Goal: Information Seeking & Learning: Understand process/instructions

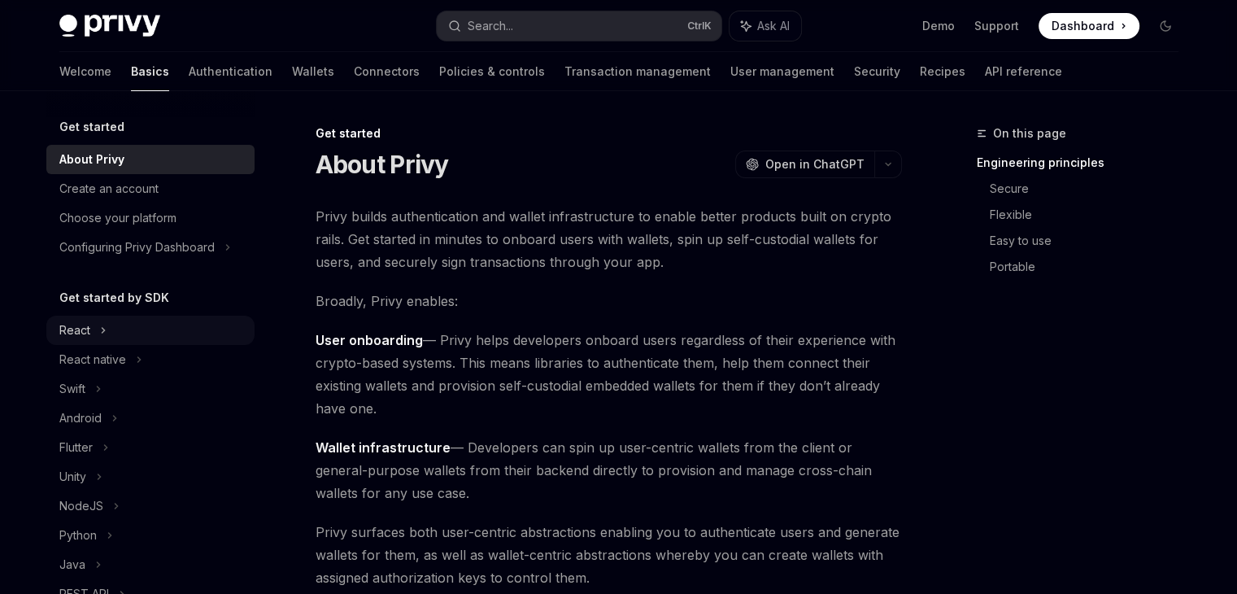
click at [76, 333] on div "React" at bounding box center [74, 330] width 31 height 20
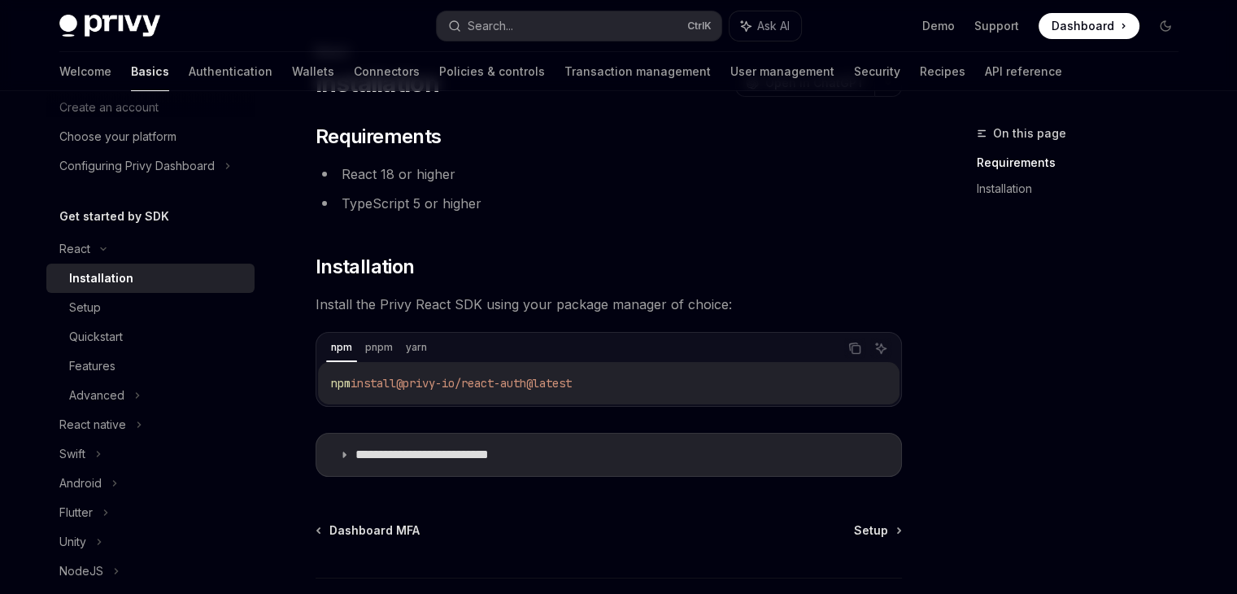
scroll to position [163, 0]
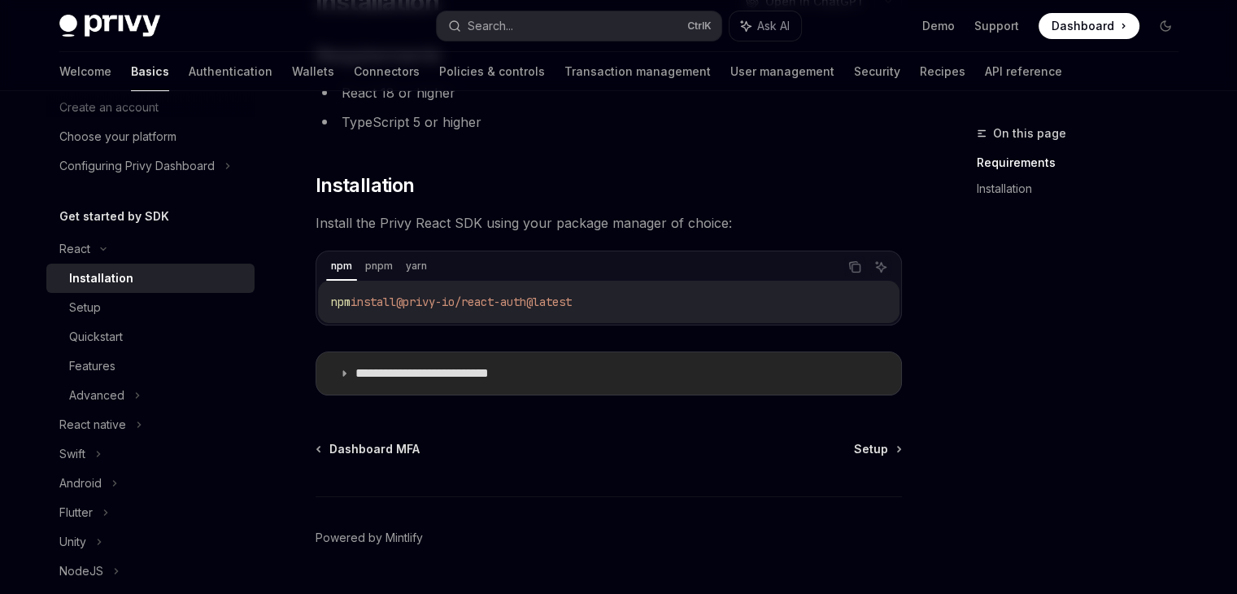
click at [482, 384] on summary "**********" at bounding box center [608, 373] width 585 height 42
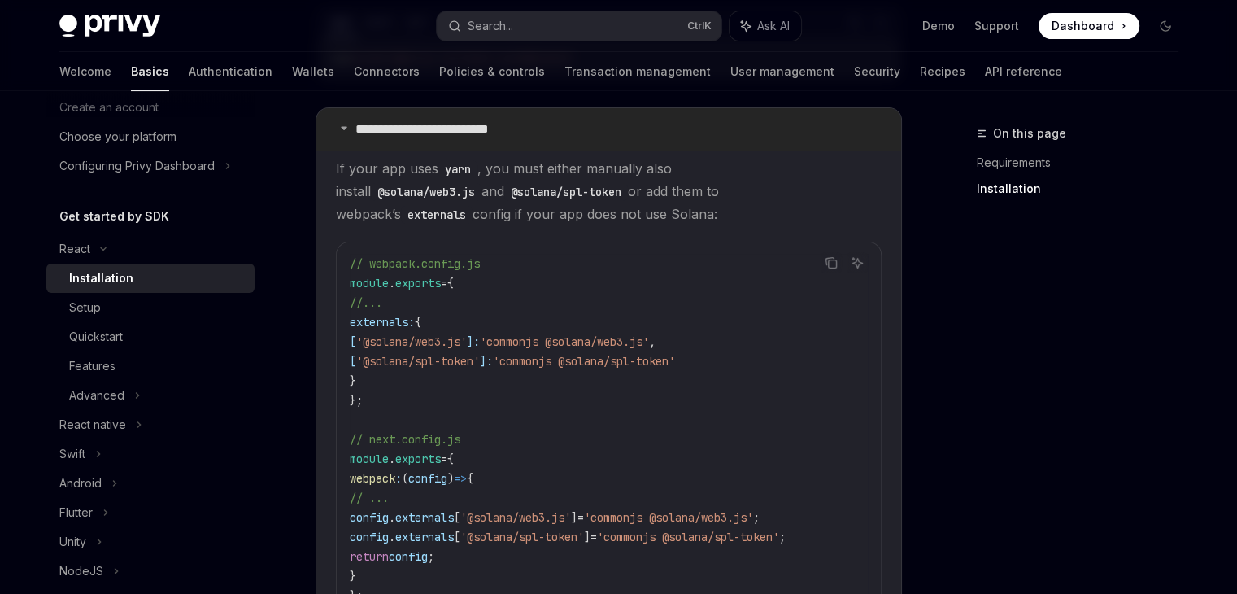
click at [406, 134] on p "**********" at bounding box center [447, 129] width 185 height 16
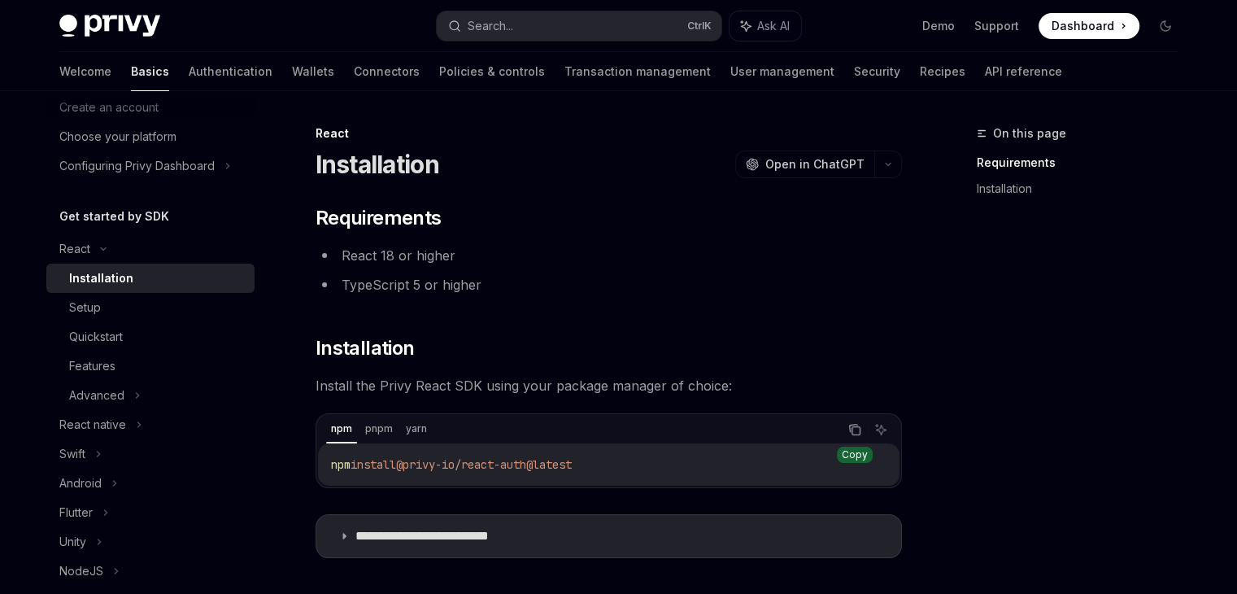
click at [847, 421] on button "Copy the contents from the code block" at bounding box center [854, 429] width 21 height 21
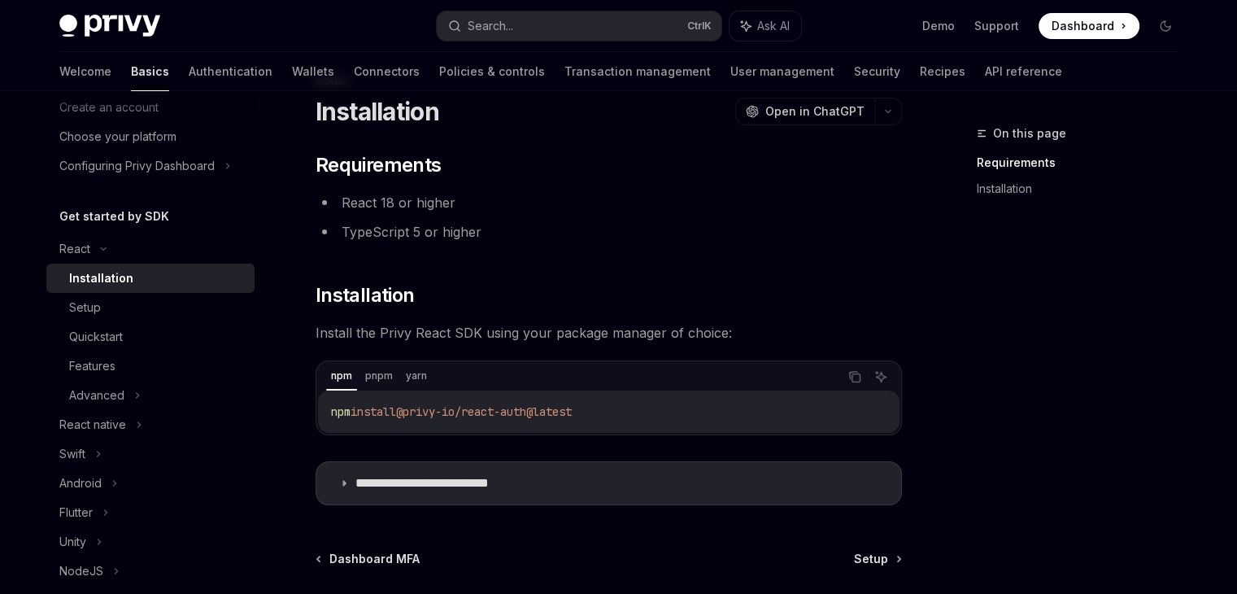
scroll to position [163, 0]
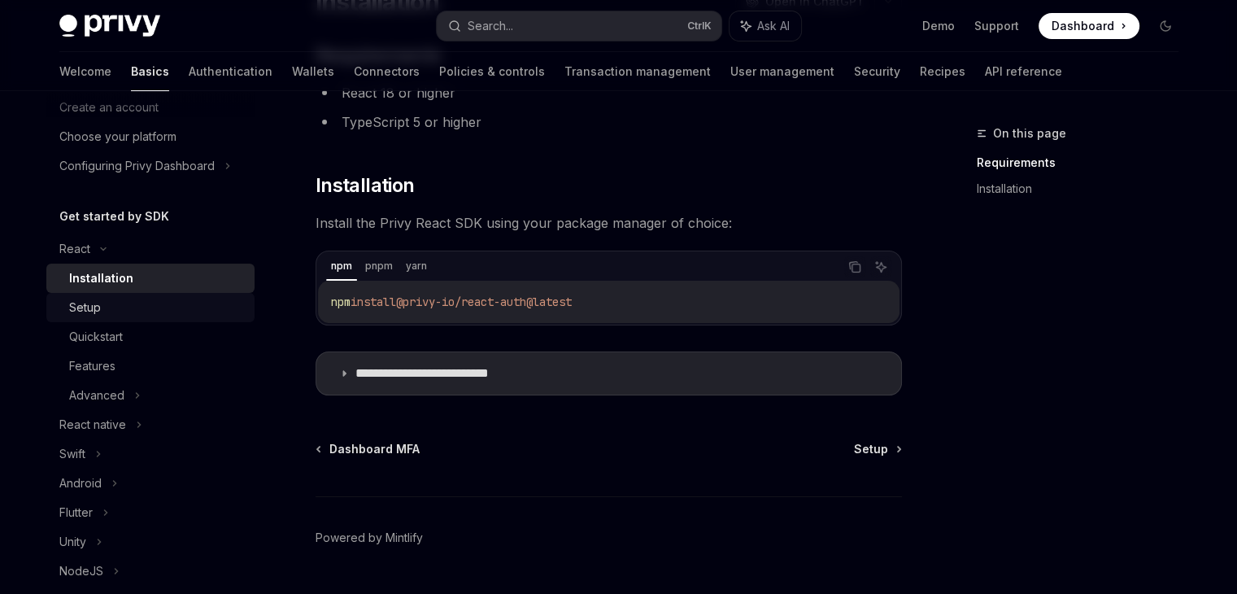
click at [116, 316] on div "Setup" at bounding box center [157, 308] width 176 height 20
type textarea "*"
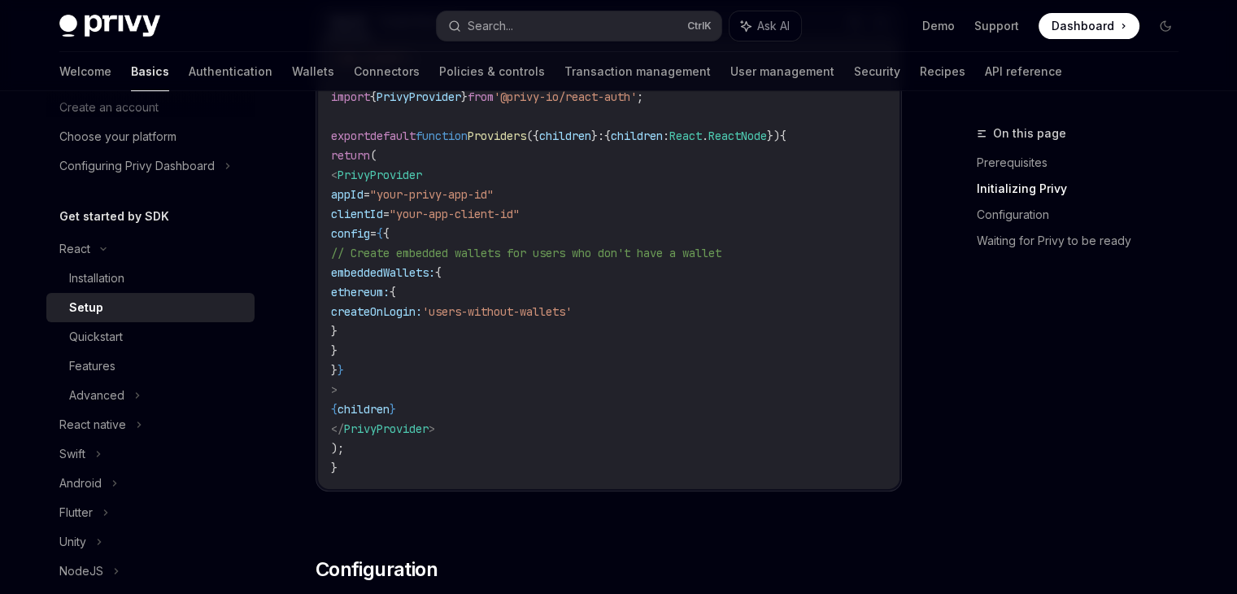
scroll to position [569, 0]
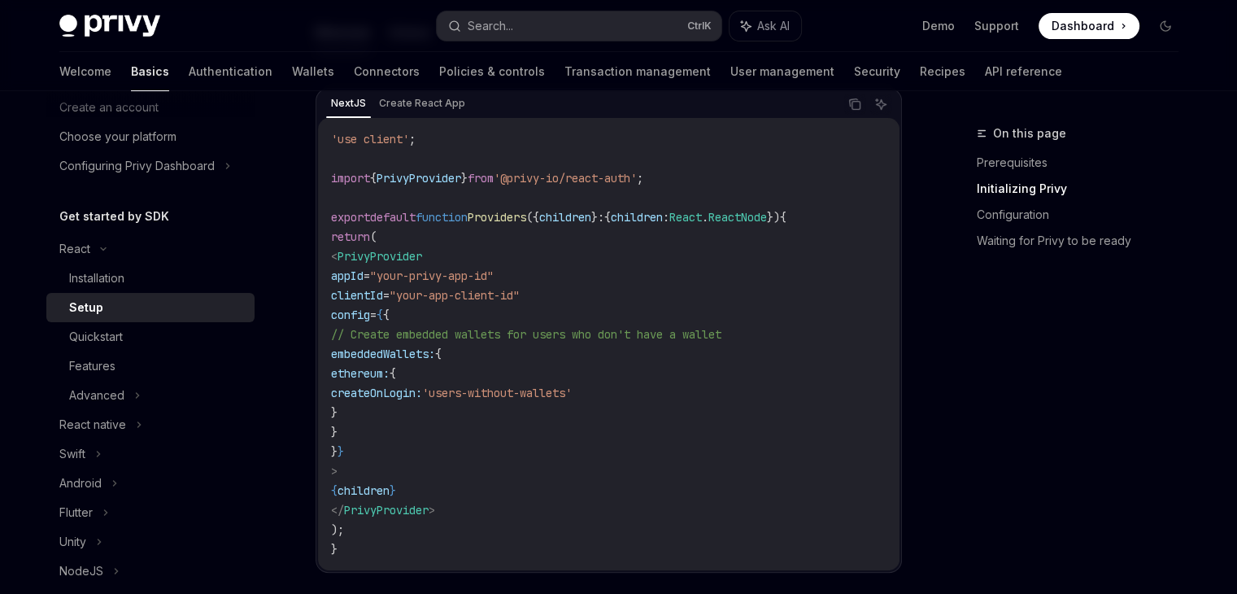
click at [415, 255] on span "PrivyProvider" at bounding box center [380, 256] width 85 height 15
copy span "PrivyProvider"
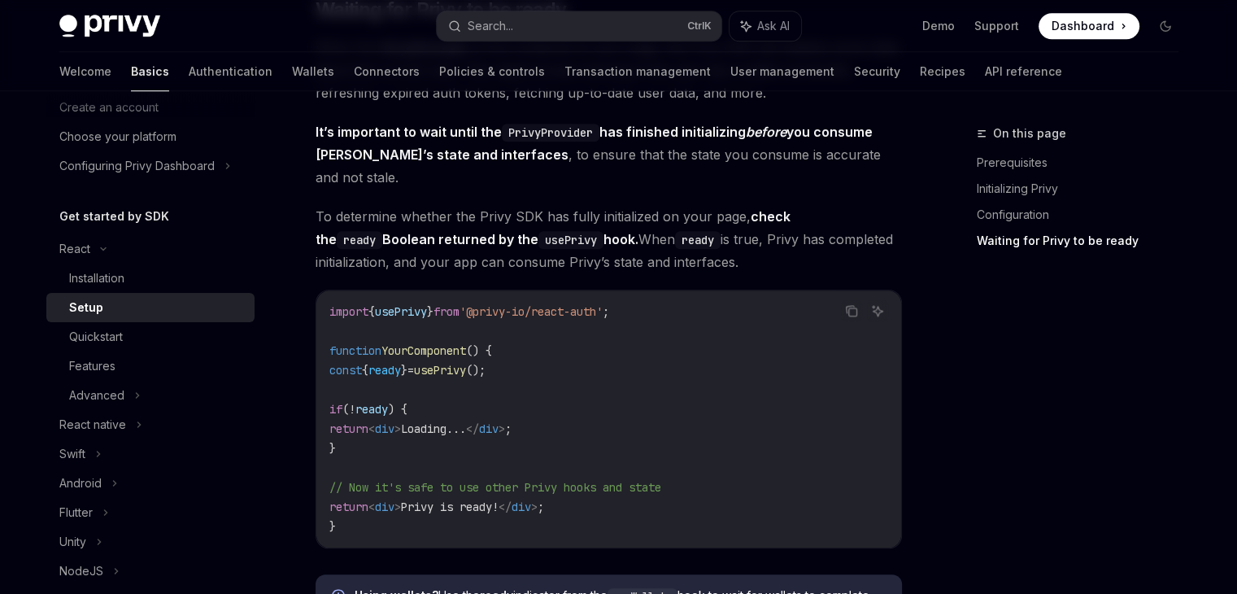
scroll to position [1627, 0]
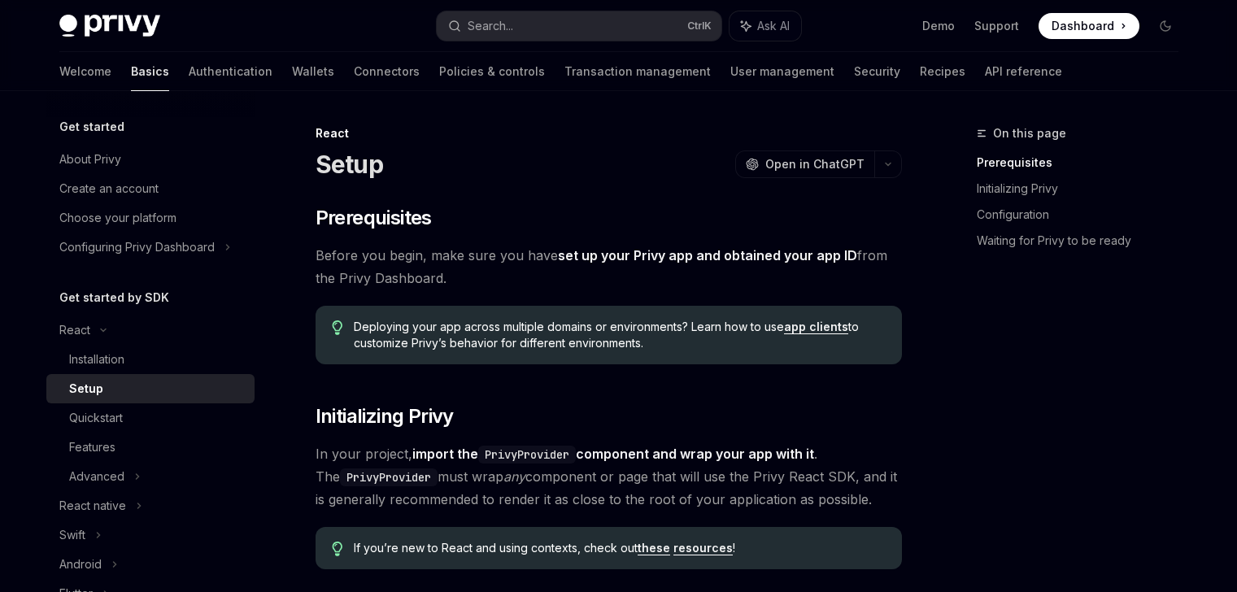
type textarea "*"
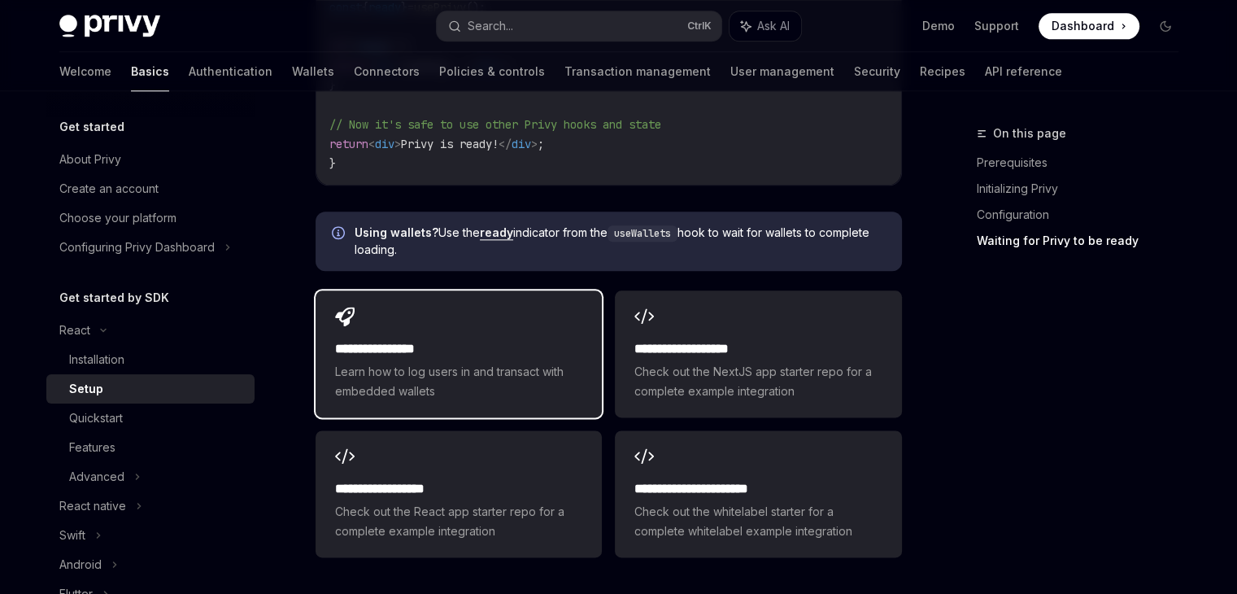
scroll to position [2196, 0]
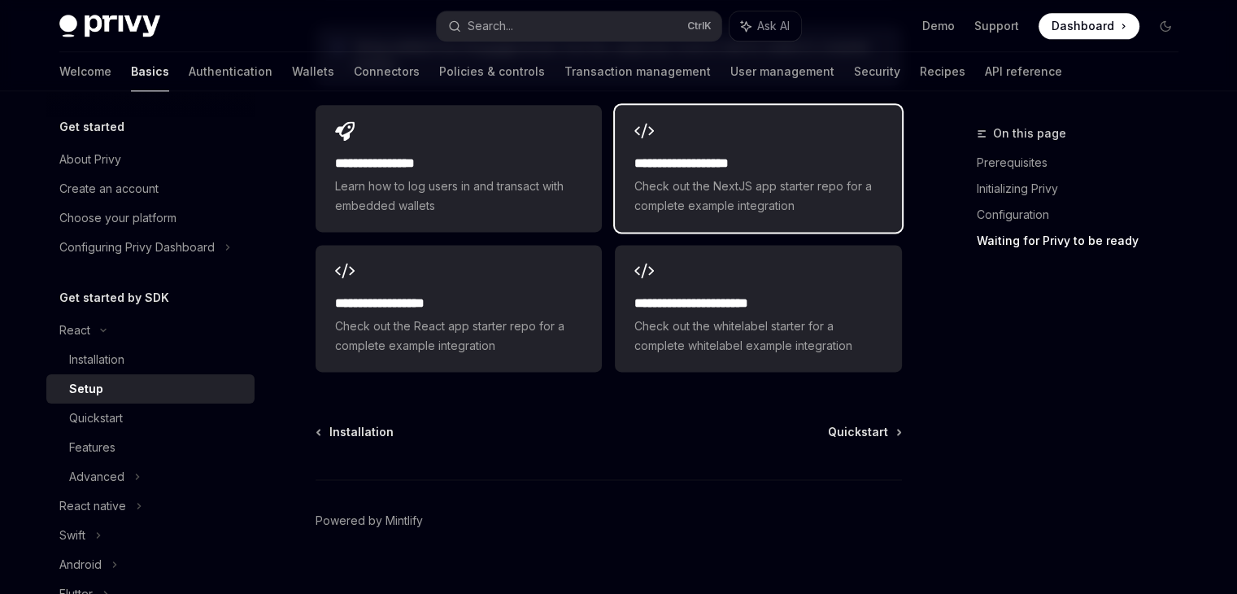
click at [753, 177] on span "Check out the NextJS app starter repo for a complete example integration" at bounding box center [757, 196] width 247 height 39
